Goal: Task Accomplishment & Management: Manage account settings

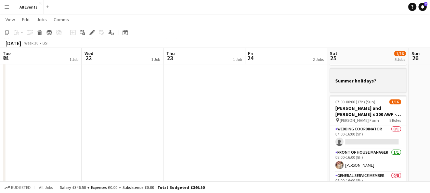
scroll to position [0, 235]
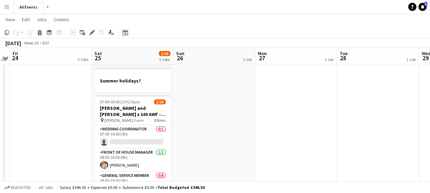
click at [125, 31] on icon at bounding box center [124, 32] width 5 height 5
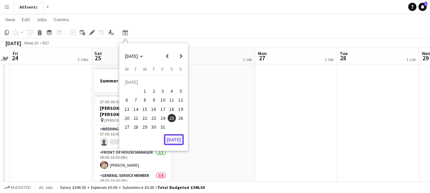
click at [177, 142] on button "[DATE]" at bounding box center [174, 139] width 20 height 11
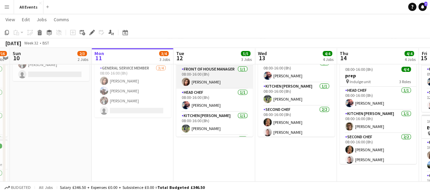
click at [216, 79] on app-card-role "Front of House Manager [DATE] 08:00-16:00 (8h) [PERSON_NAME]" at bounding box center [214, 76] width 77 height 23
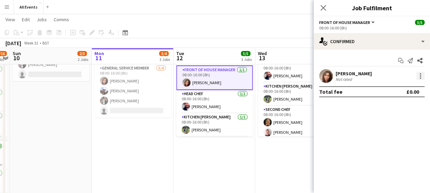
click at [421, 74] on div at bounding box center [420, 76] width 8 height 8
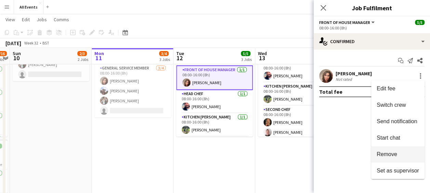
click at [388, 156] on span "Remove" at bounding box center [386, 154] width 21 height 6
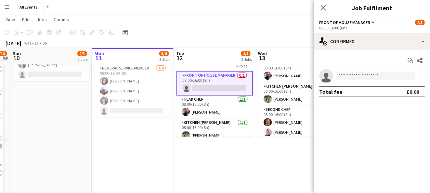
click at [344, 23] on span "Front of House Manager" at bounding box center [344, 22] width 51 height 5
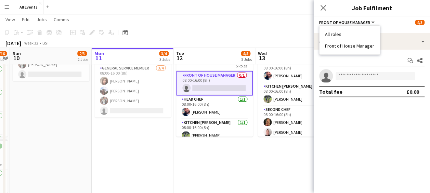
click at [213, 76] on app-card-role "Front of House Manager 0/1 08:00-16:00 (8h) single-neutral-actions" at bounding box center [214, 83] width 77 height 25
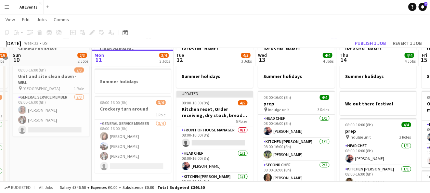
scroll to position [45, 0]
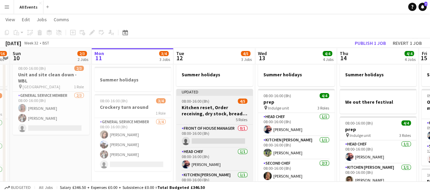
click at [196, 107] on h3 "Kitchen reset, Order receiving, dry stock, bread and cake day" at bounding box center [214, 110] width 77 height 12
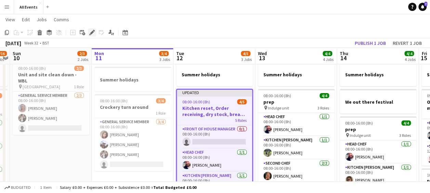
click at [91, 31] on icon "Edit" at bounding box center [91, 32] width 5 height 5
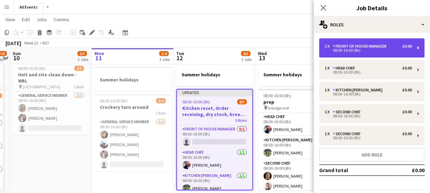
click at [342, 47] on div "Front of House Manager" at bounding box center [361, 46] width 56 height 5
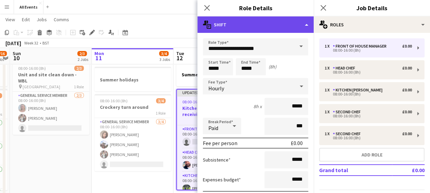
click at [305, 25] on div "multiple-actions-text Shift" at bounding box center [255, 24] width 116 height 16
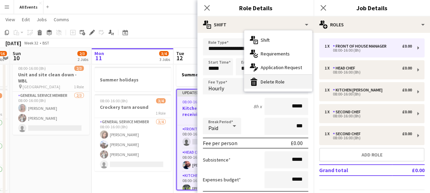
click at [283, 82] on div "bin-2 Delete Role" at bounding box center [278, 82] width 68 height 14
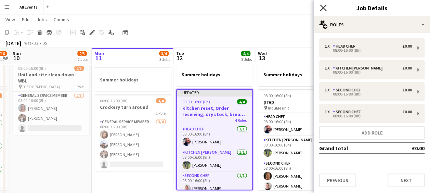
click at [324, 8] on icon "Close pop-in" at bounding box center [323, 7] width 6 height 6
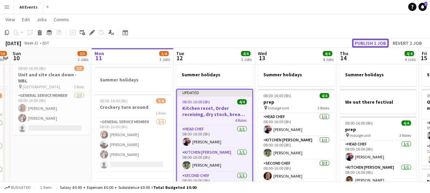
click at [373, 43] on button "Publish 1 job" at bounding box center [370, 43] width 37 height 9
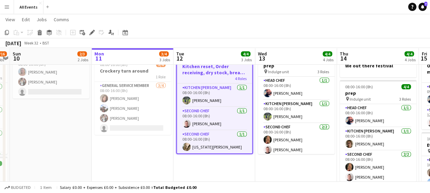
scroll to position [0, 0]
click at [195, 29] on app-toolbar "Copy Paste Paste Ctrl+V Paste with crew Ctrl+Shift+V Paste linked Job [GEOGRAPH…" at bounding box center [215, 33] width 430 height 12
